Goal: Transaction & Acquisition: Purchase product/service

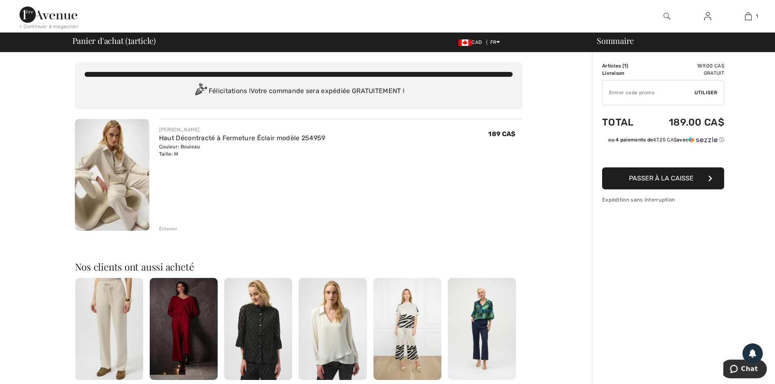
click at [660, 175] on span "Passer à la caisse" at bounding box center [661, 178] width 65 height 8
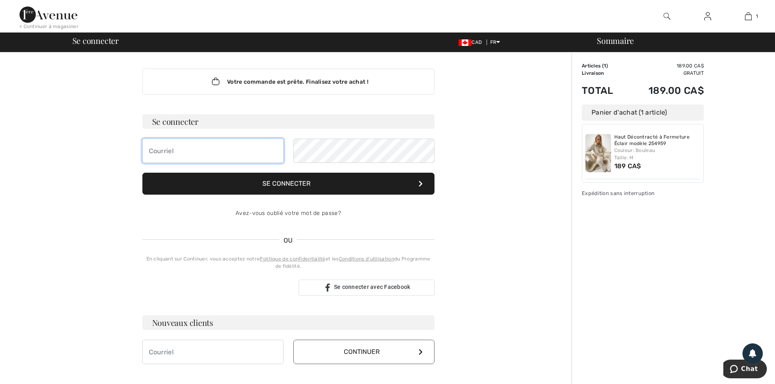
type input "[EMAIL_ADDRESS][DOMAIN_NAME]"
click at [295, 181] on button "Se connecter" at bounding box center [288, 184] width 292 height 22
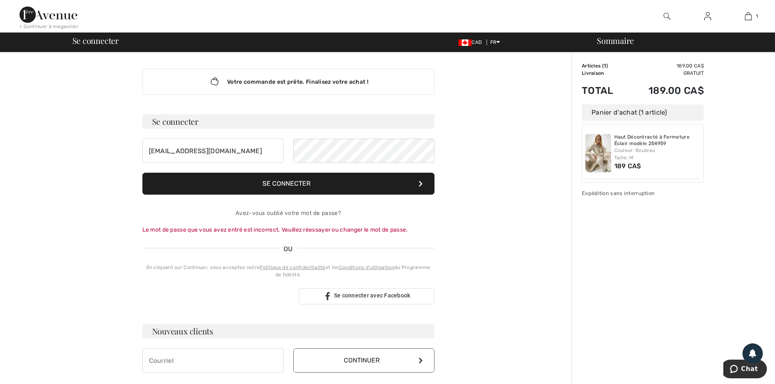
click at [290, 183] on button "Se connecter" at bounding box center [288, 184] width 292 height 22
click at [281, 186] on button "Se connecter" at bounding box center [288, 184] width 292 height 22
click at [289, 185] on button "Se connecter" at bounding box center [288, 184] width 292 height 22
click at [318, 229] on div "Le mot de passe que vous avez entré est incorrect. Veuillez réessayer ou change…" at bounding box center [288, 230] width 292 height 9
click at [315, 213] on link "Avez-vous oublié votre mot de passe?" at bounding box center [287, 213] width 105 height 7
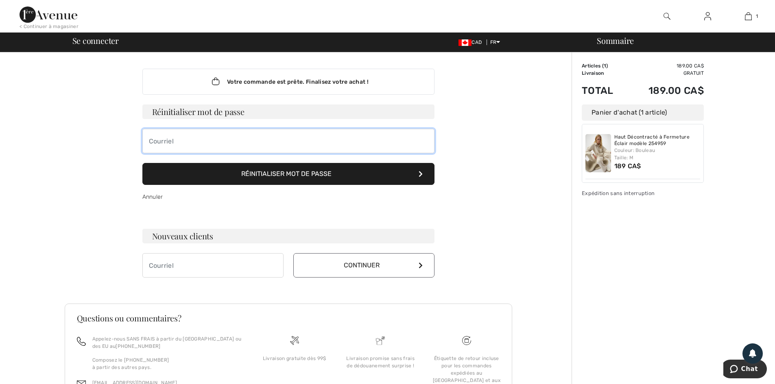
click at [261, 143] on input "email" at bounding box center [288, 141] width 292 height 24
type input "[EMAIL_ADDRESS][DOMAIN_NAME]"
click at [303, 174] on button "Réinitialiser mot de passe" at bounding box center [288, 174] width 292 height 22
